Goal: Transaction & Acquisition: Purchase product/service

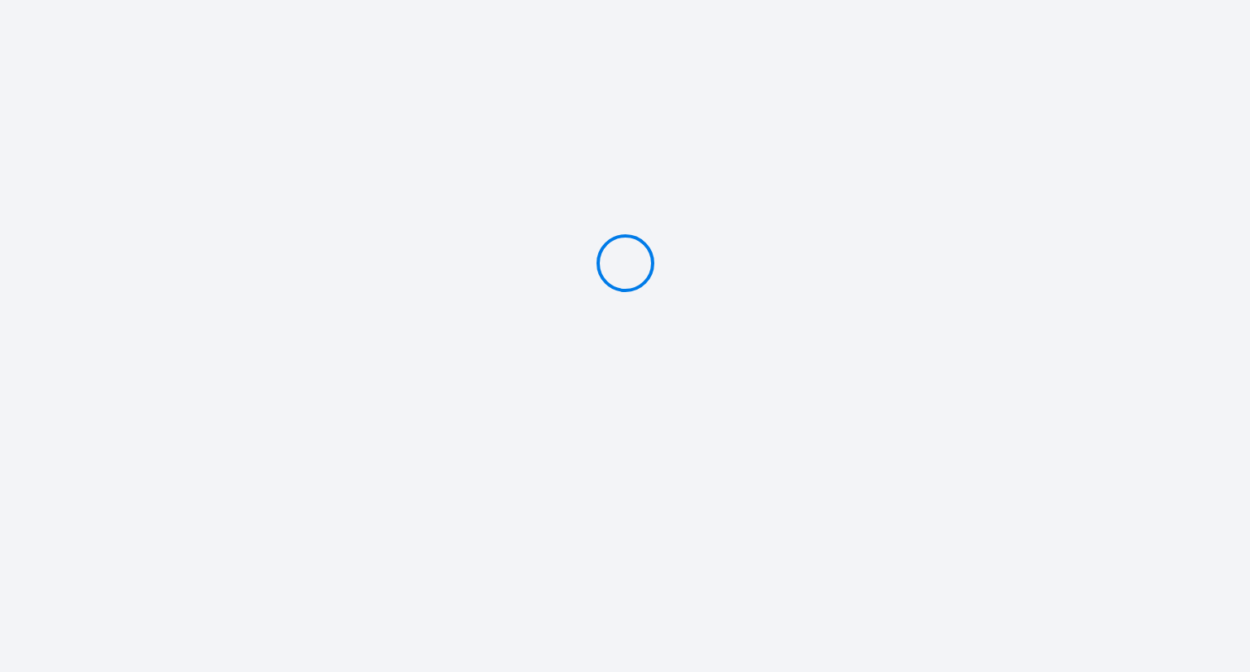
type input "Deposit 100 €"
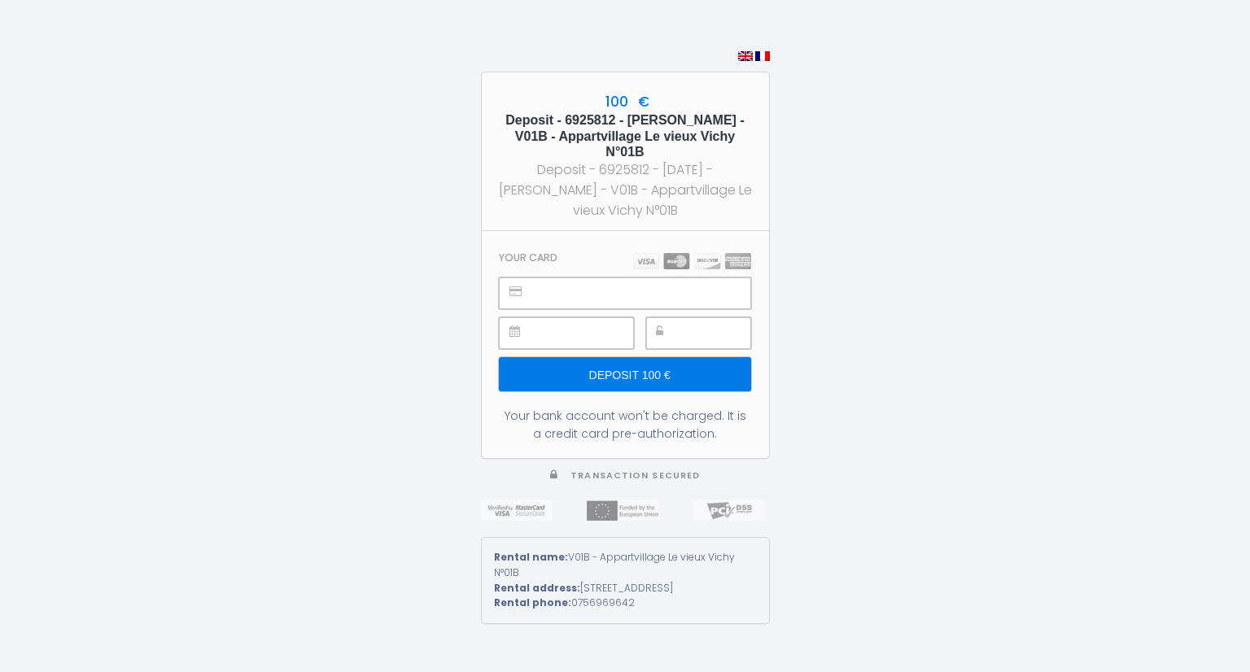
click at [644, 382] on input "Deposit 100 €" at bounding box center [624, 374] width 251 height 34
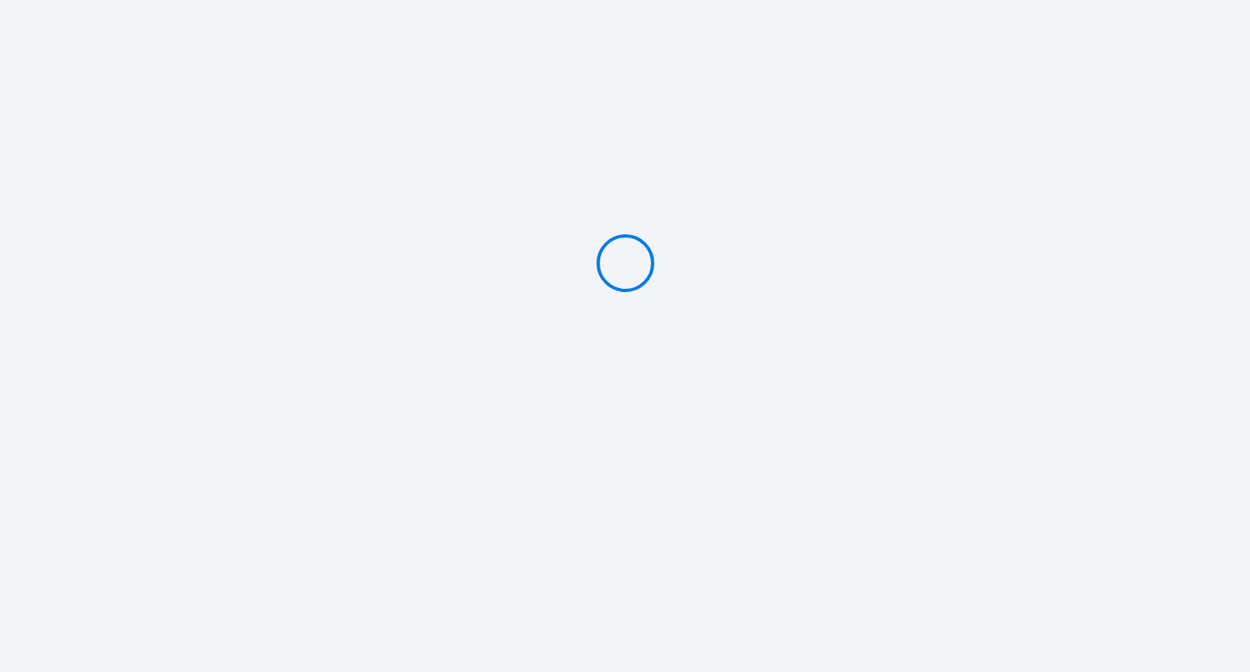
type input "Deposit 100 €"
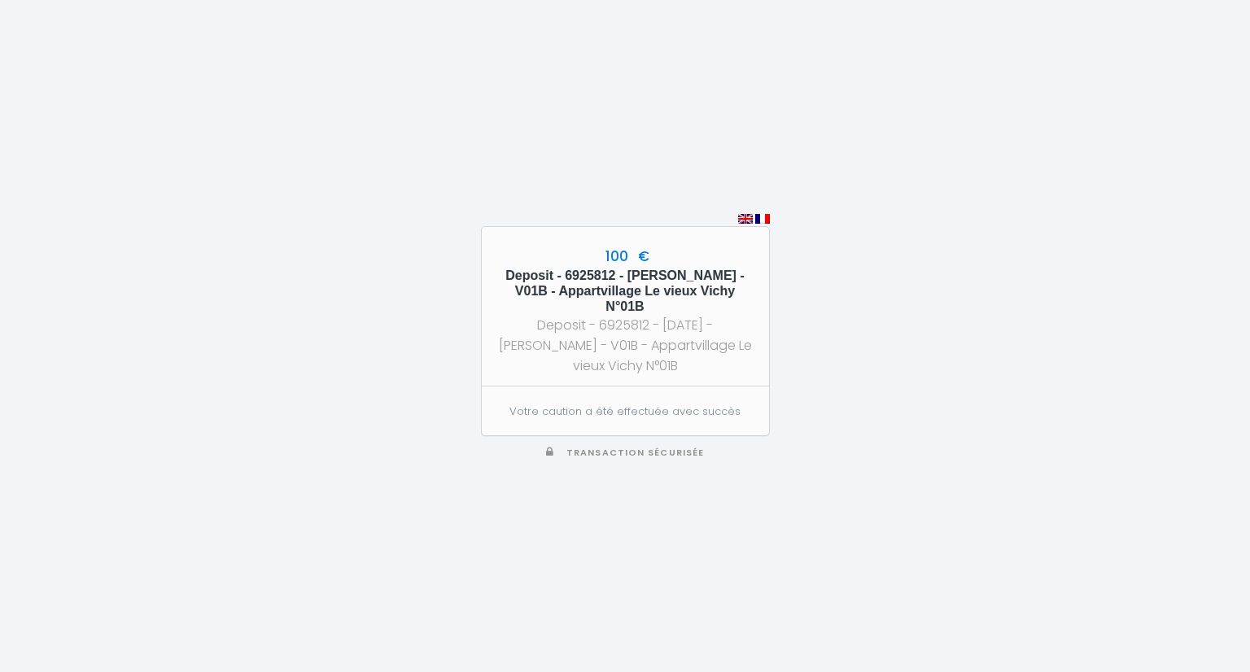
click at [654, 268] on div "100 € Deposit - 6925812 - Pierre Coste - V01B - Appartvillage Le vieux Vichy N°…" at bounding box center [625, 306] width 287 height 159
click at [645, 354] on div "Deposit - 6925812 - [DATE] - [PERSON_NAME] - V01B - Appartvillage Le vieux Vich…" at bounding box center [625, 345] width 258 height 61
click at [642, 369] on div "100 € Deposit - 6925812 - Pierre Coste - V01B - Appartvillage Le vieux Vichy N°…" at bounding box center [625, 306] width 287 height 159
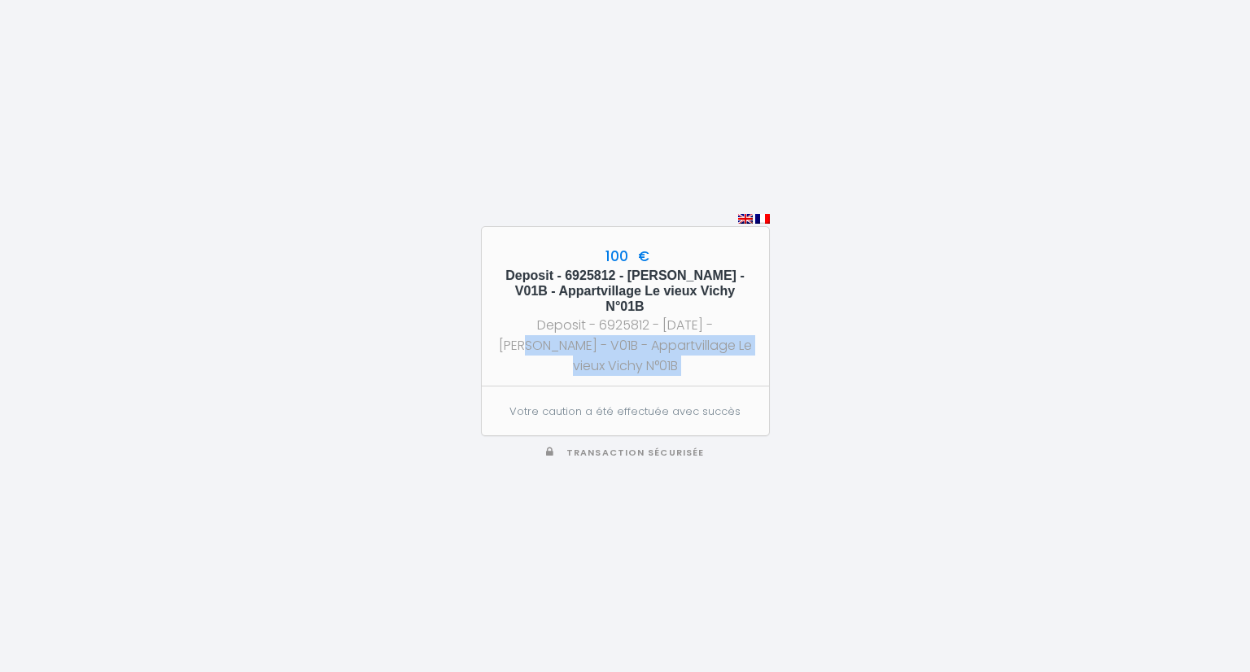
click at [642, 369] on div "100 € Deposit - 6925812 - Pierre Coste - V01B - Appartvillage Le vieux Vichy N°…" at bounding box center [625, 306] width 287 height 159
click at [651, 395] on section "Votre caution a été effectuée avec succès" at bounding box center [625, 410] width 287 height 49
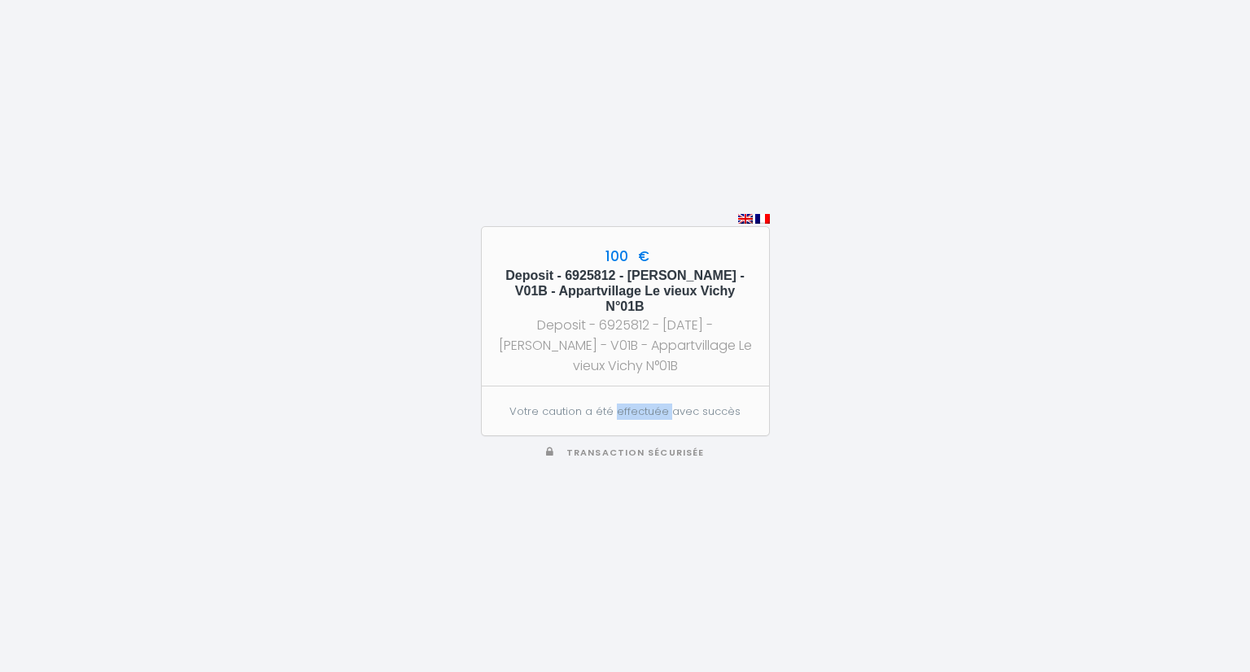
click at [651, 395] on section "Votre caution a été effectuée avec succès" at bounding box center [625, 410] width 287 height 49
